Goal: Find specific page/section: Find specific page/section

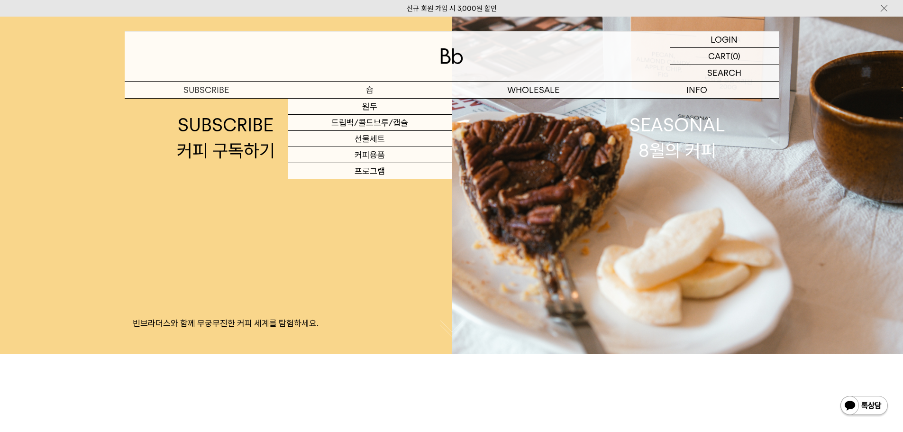
click at [361, 94] on p "숍" at bounding box center [369, 90] width 163 height 17
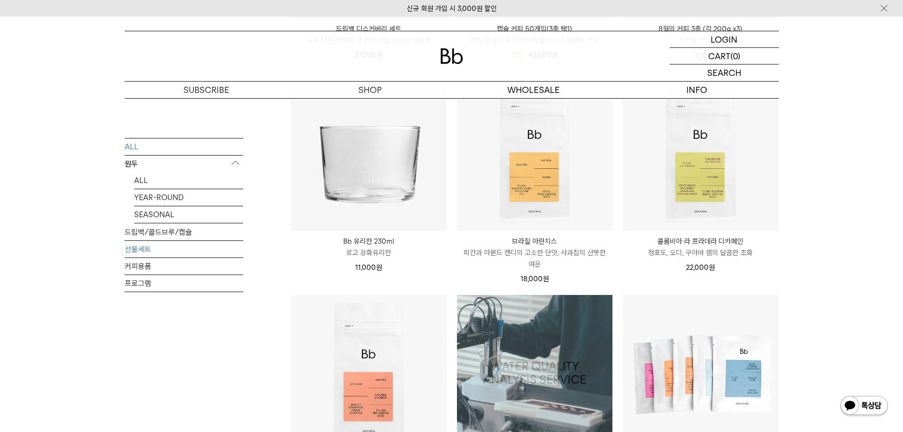
scroll to position [484, 0]
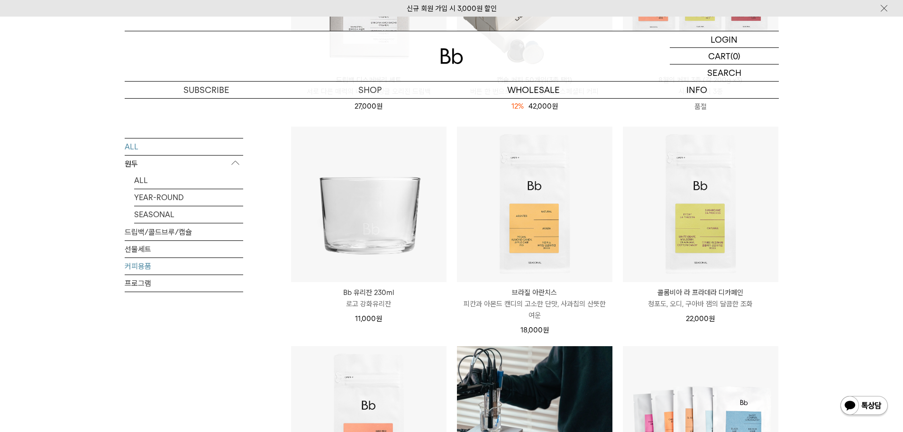
click at [145, 267] on link "커피용품" at bounding box center [184, 265] width 118 height 17
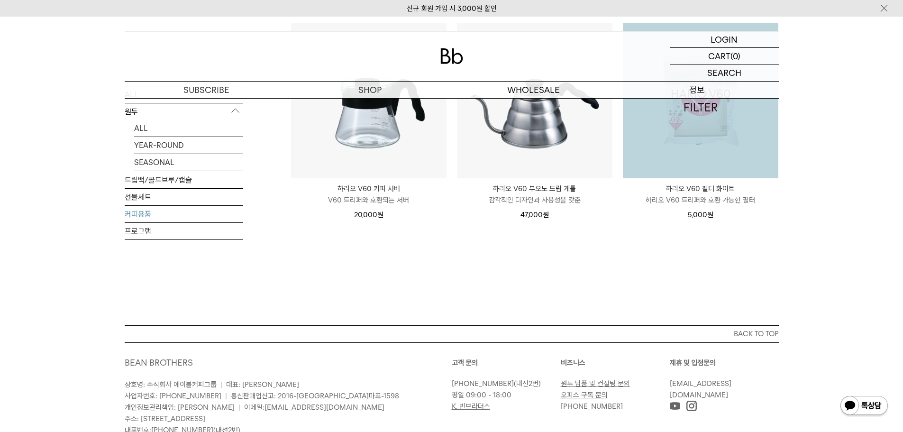
scroll to position [307, 0]
